Goal: Information Seeking & Learning: Learn about a topic

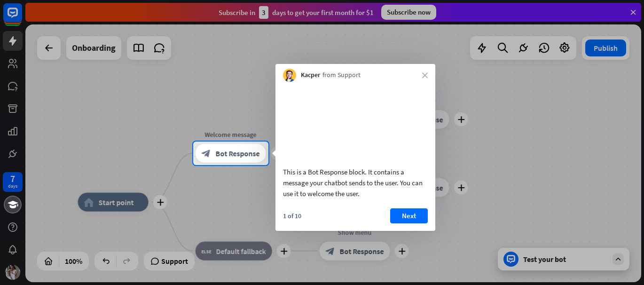
click at [421, 75] on div "Kacper from Support close" at bounding box center [356, 73] width 160 height 18
click at [409, 223] on button "Next" at bounding box center [409, 215] width 38 height 15
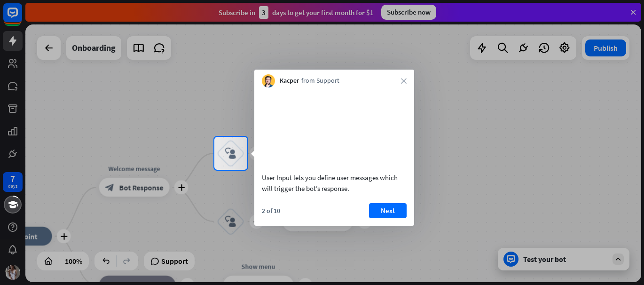
drag, startPoint x: 139, startPoint y: 203, endPoint x: 129, endPoint y: 206, distance: 9.8
click at [138, 203] on div at bounding box center [322, 227] width 644 height 115
click at [163, 192] on div at bounding box center [322, 227] width 644 height 115
click at [164, 189] on div at bounding box center [322, 227] width 644 height 115
click at [383, 218] on button "Next" at bounding box center [388, 210] width 38 height 15
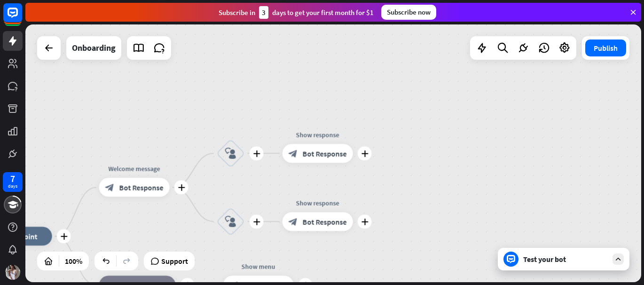
click at [383, 222] on div "plus home_2 Start point plus Welcome message block_bot_response Bot Response pl…" at bounding box center [333, 153] width 616 height 258
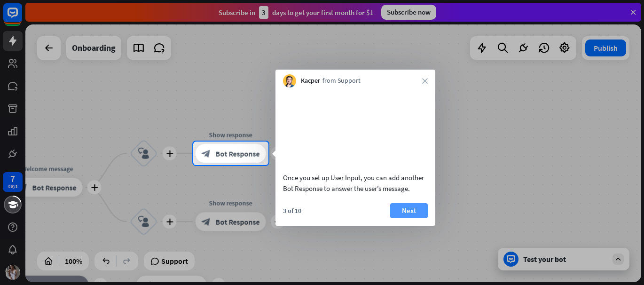
click at [405, 218] on button "Next" at bounding box center [409, 210] width 38 height 15
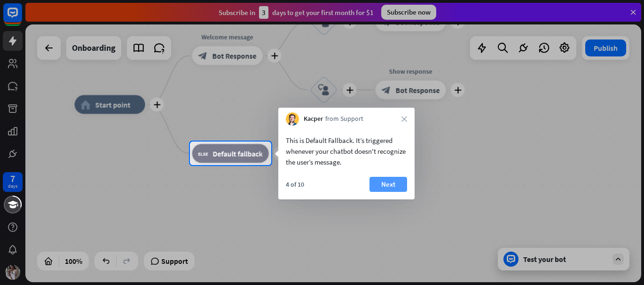
click at [387, 188] on button "Next" at bounding box center [389, 184] width 38 height 15
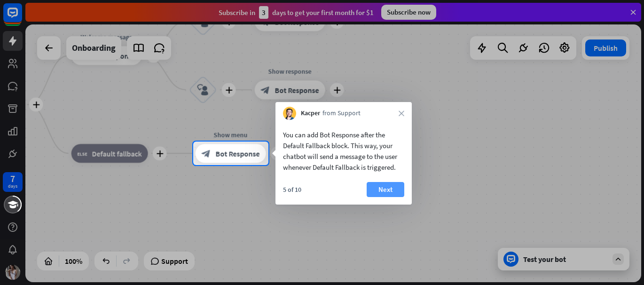
click at [378, 191] on button "Next" at bounding box center [386, 189] width 38 height 15
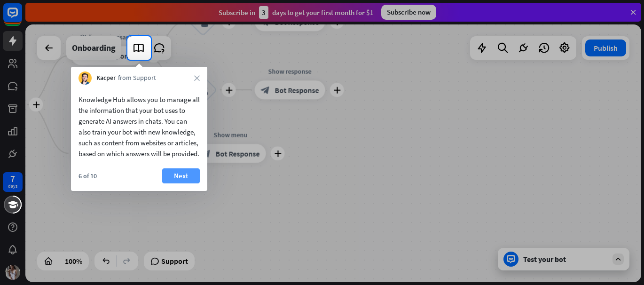
click at [180, 183] on button "Next" at bounding box center [181, 175] width 38 height 15
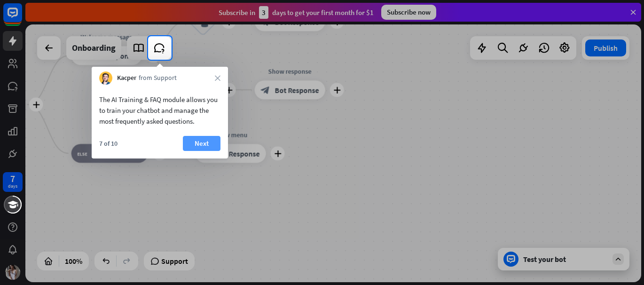
drag, startPoint x: 207, startPoint y: 133, endPoint x: 205, endPoint y: 142, distance: 8.8
click at [206, 135] on div "The AI Training & FAQ module allows you to train your chatbot and manage the mo…" at bounding box center [160, 122] width 136 height 74
click at [205, 142] on button "Next" at bounding box center [202, 143] width 38 height 15
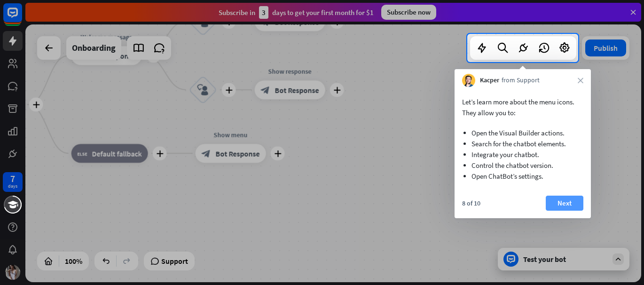
click at [564, 196] on button "Next" at bounding box center [565, 203] width 38 height 15
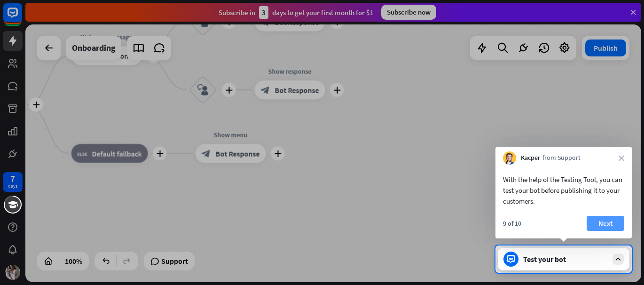
click at [613, 227] on button "Next" at bounding box center [606, 223] width 38 height 15
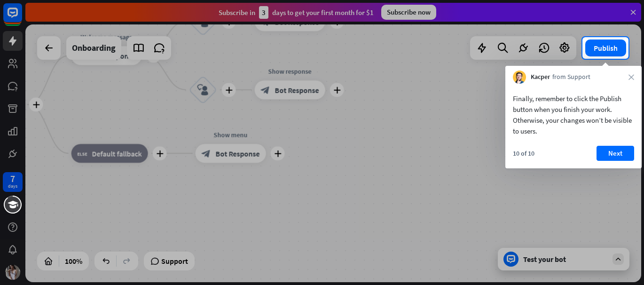
click at [613, 161] on div "10 of 10 Next" at bounding box center [574, 157] width 136 height 23
click at [614, 151] on button "Next" at bounding box center [616, 153] width 38 height 15
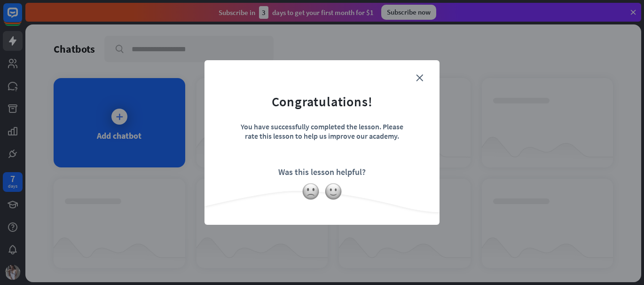
click at [422, 73] on form "Congratulations! You have successfully completed the lesson. Please rate this l…" at bounding box center [322, 128] width 212 height 112
click at [418, 79] on icon "close" at bounding box center [419, 77] width 7 height 7
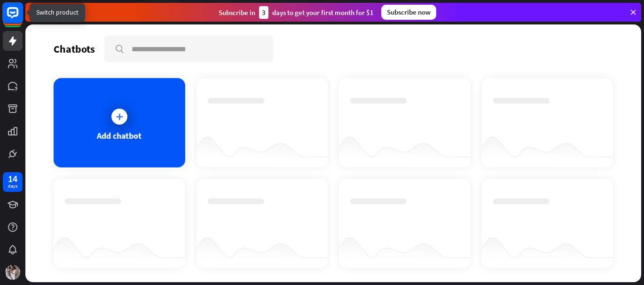
click at [11, 19] on rect at bounding box center [12, 12] width 21 height 21
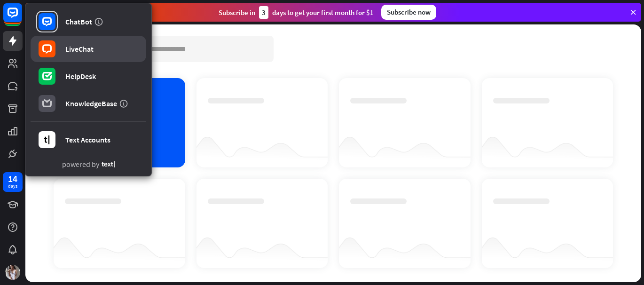
click at [66, 56] on link "LiveChat" at bounding box center [89, 49] width 116 height 26
